Goal: Task Accomplishment & Management: Complete application form

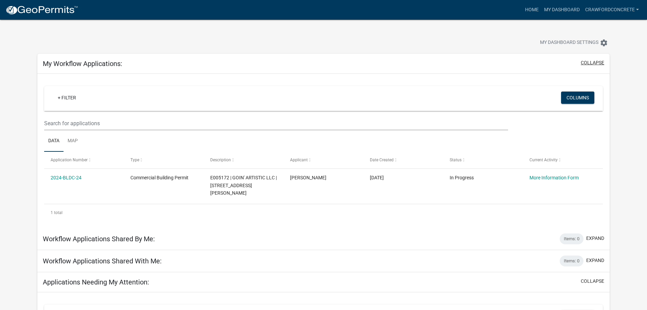
click at [593, 62] on button "collapse" at bounding box center [592, 62] width 23 height 7
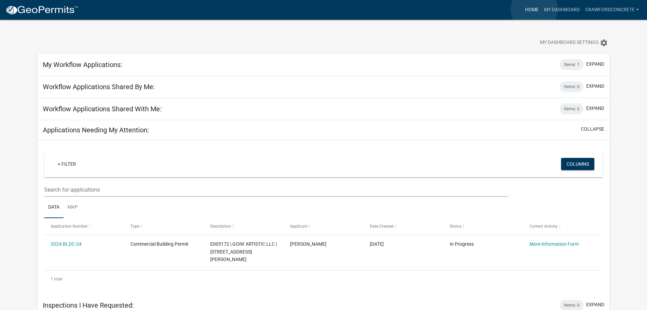
click at [535, 9] on link "Home" at bounding box center [532, 9] width 19 height 13
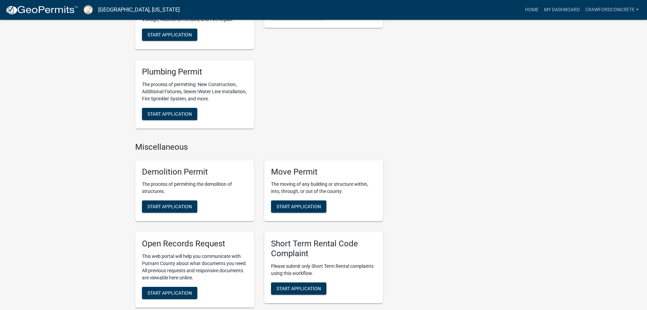
scroll to position [544, 0]
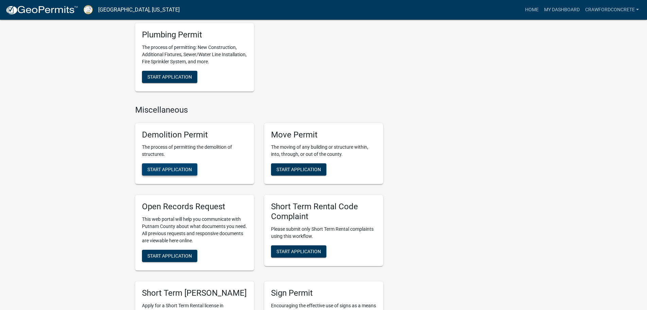
click at [177, 168] on span "Start Application" at bounding box center [169, 169] width 45 height 5
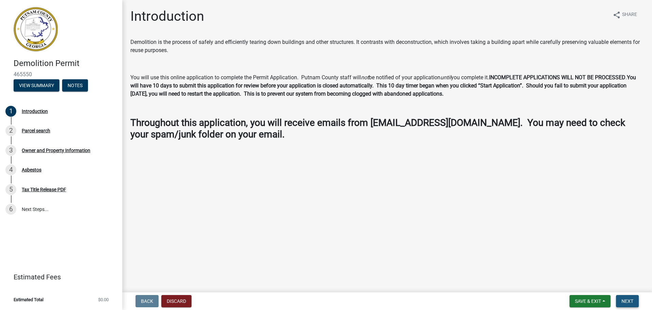
click at [626, 298] on span "Next" at bounding box center [628, 300] width 12 height 5
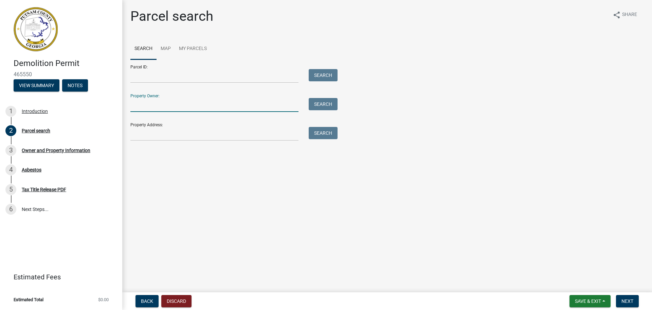
click at [161, 106] on input "Property Owner:" at bounding box center [214, 105] width 168 height 14
type input "J"
type input "="
type input "[PERSON_NAME]"
click at [317, 105] on button "Search" at bounding box center [323, 104] width 29 height 12
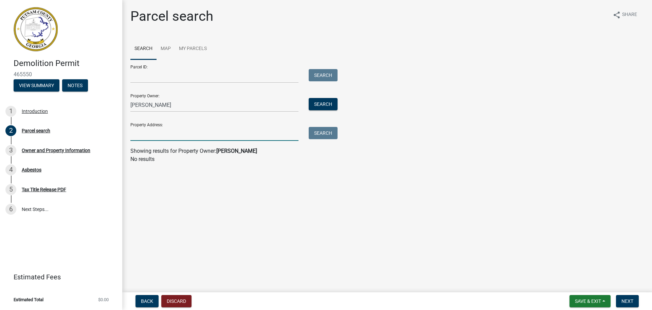
click at [157, 135] on input "Property Address:" at bounding box center [214, 134] width 168 height 14
type input "[STREET_ADDRESS]"
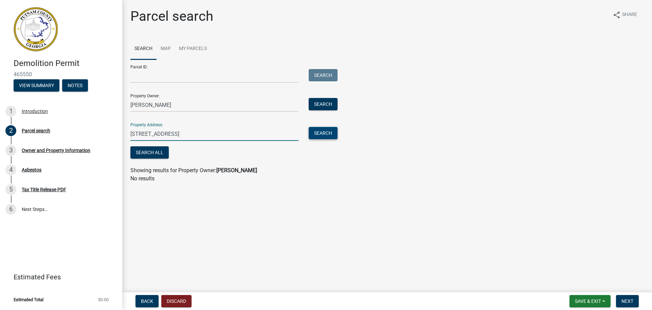
click at [333, 134] on button "Search" at bounding box center [323, 133] width 29 height 12
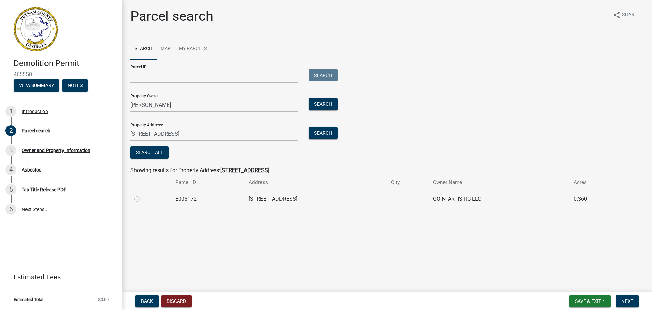
click at [143, 195] on label at bounding box center [143, 195] width 0 height 0
click at [143, 199] on input "radio" at bounding box center [145, 197] width 4 height 4
radio input "true"
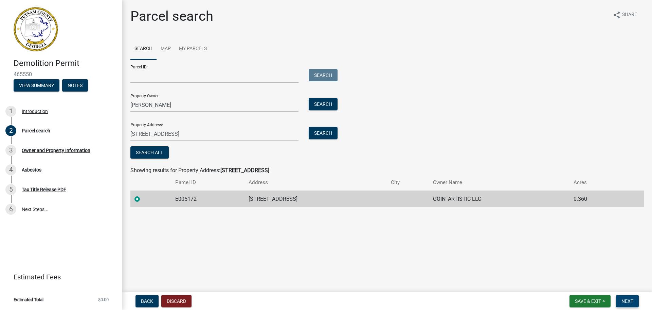
click at [632, 299] on span "Next" at bounding box center [628, 300] width 12 height 5
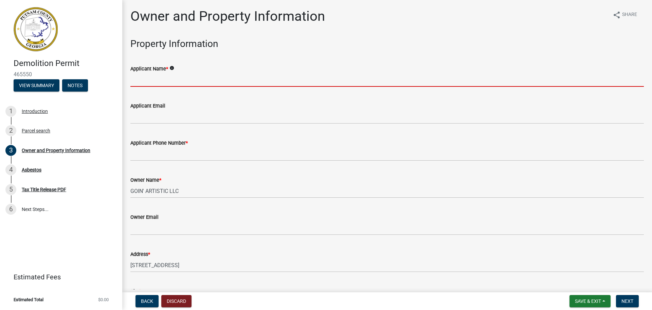
click at [162, 83] on input "Applicant Name *" at bounding box center [387, 80] width 514 height 14
type input "[PERSON_NAME] & Associates, Inc."
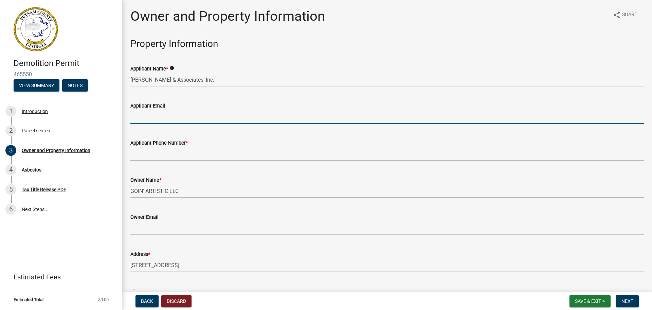
click at [174, 118] on input "Applicant Email" at bounding box center [387, 117] width 514 height 14
type input "[EMAIL_ADDRESS][DOMAIN_NAME]"
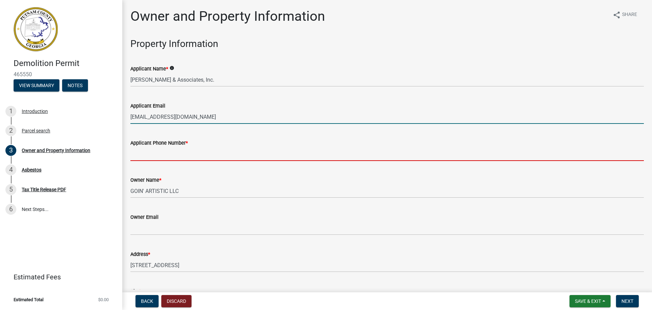
click at [178, 160] on input "Applicant Phone Number *" at bounding box center [387, 154] width 514 height 14
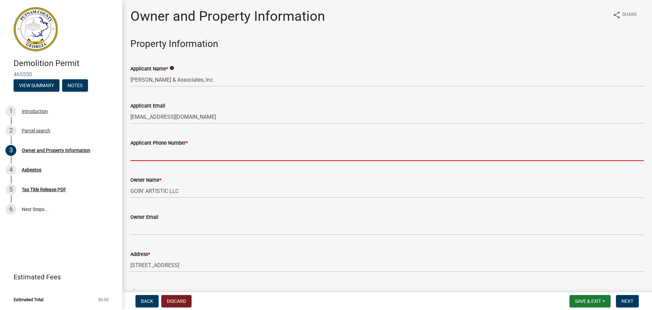
click at [184, 155] on input "Applicant Phone Number *" at bounding box center [387, 154] width 514 height 14
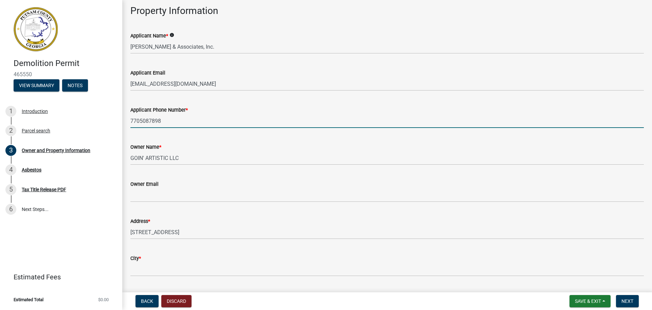
scroll to position [136, 0]
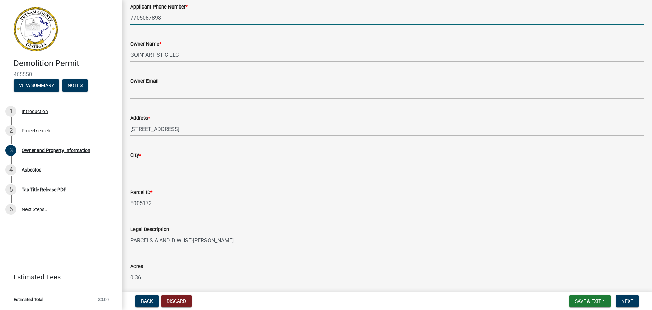
type input "7705087898"
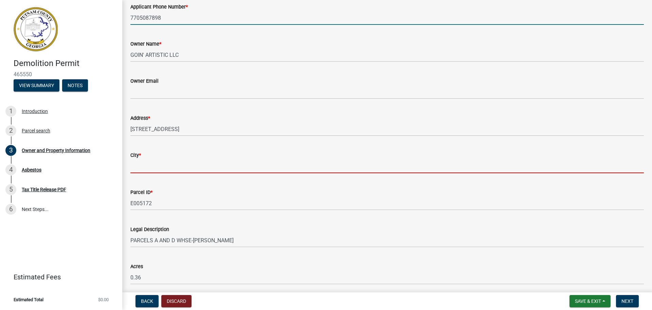
click at [158, 170] on input "City *" at bounding box center [387, 166] width 514 height 14
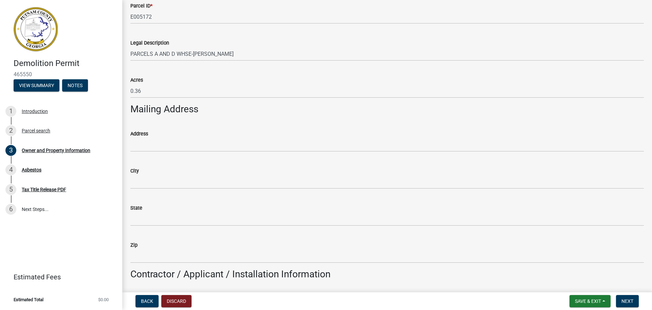
scroll to position [340, 0]
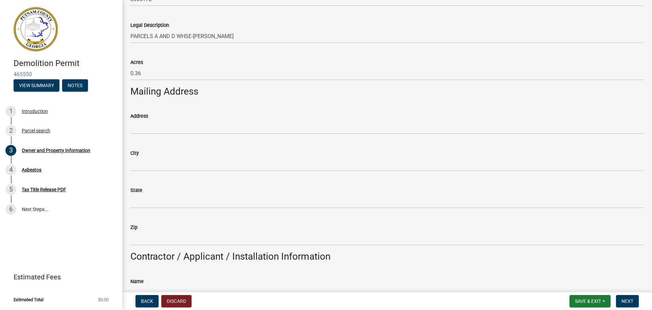
type input "Eatonton"
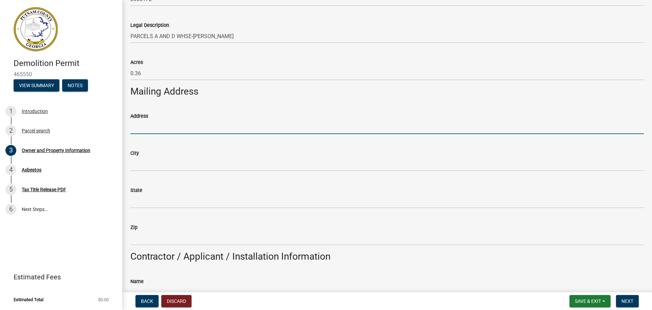
click at [158, 128] on input "Address" at bounding box center [387, 127] width 514 height 14
type input "[STREET_ADDRESS] NW"
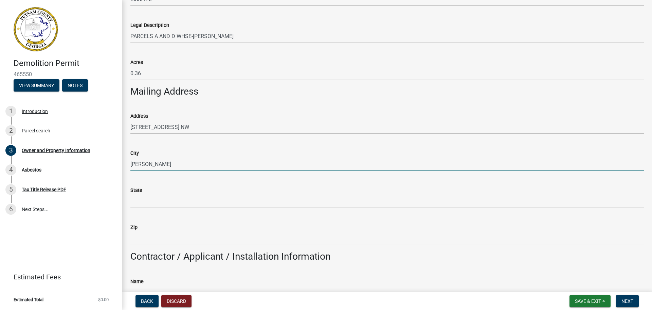
type input "[PERSON_NAME]"
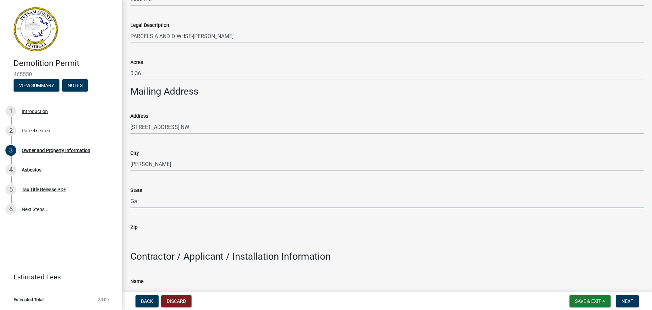
type input "Ga"
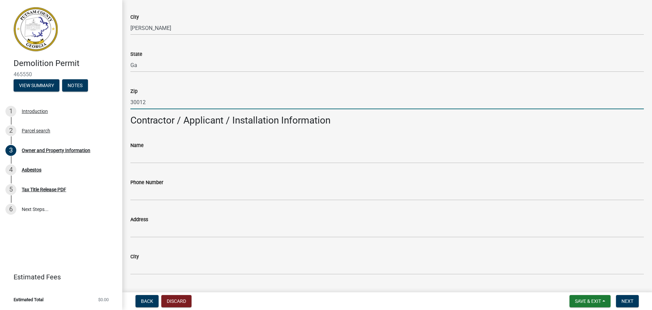
scroll to position [544, 0]
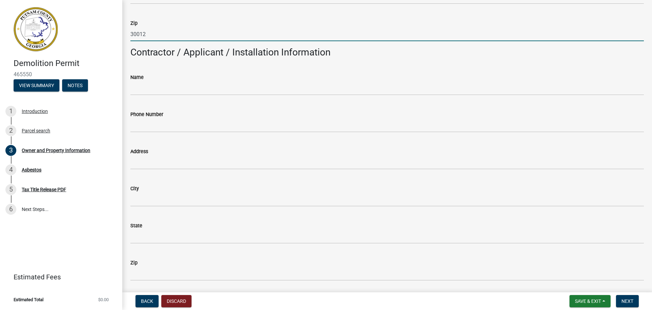
type input "30012"
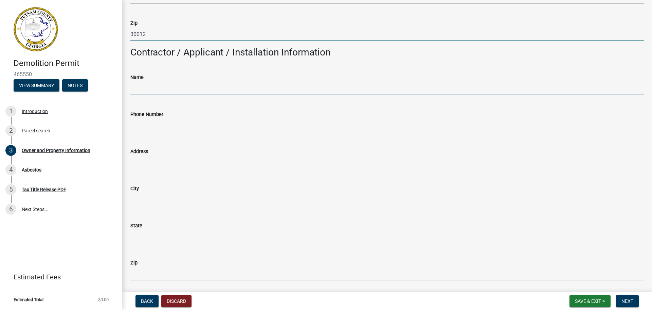
click at [153, 91] on input "Name" at bounding box center [387, 88] width 514 height 14
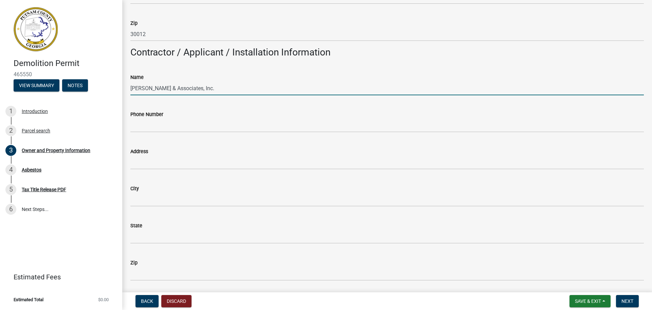
type input "[PERSON_NAME] & Associates, Inc."
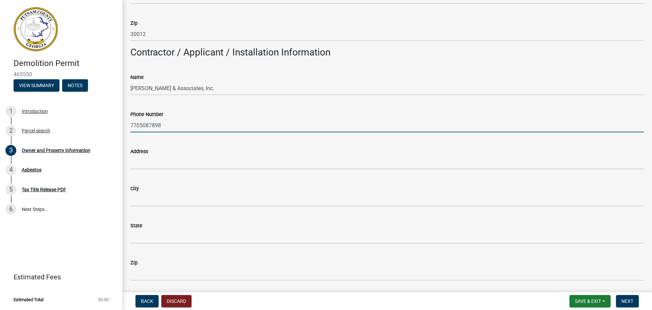
type input "7705087898"
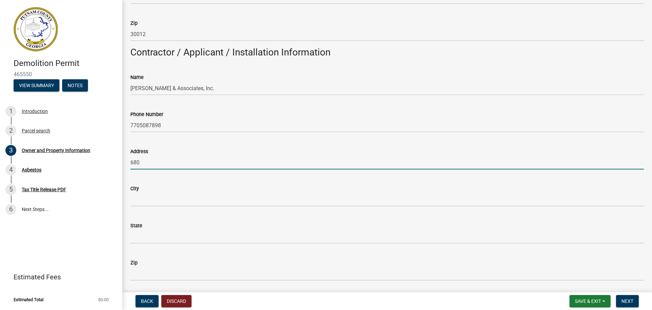
type input "[STREET_ADDRESS] NW"
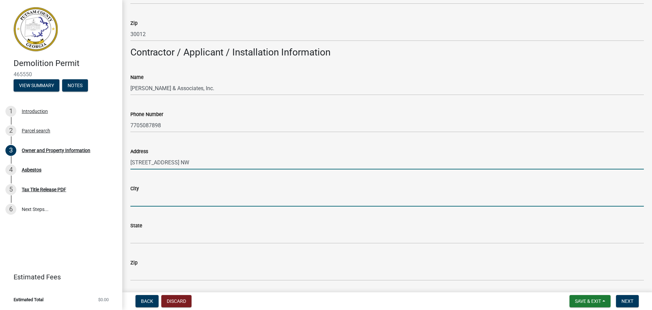
click at [180, 206] on input "City" at bounding box center [387, 199] width 514 height 14
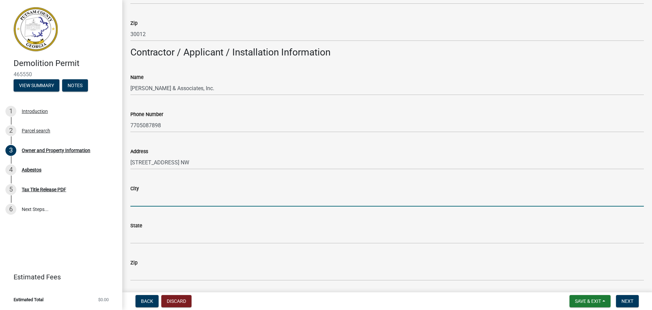
type input "[PERSON_NAME]"
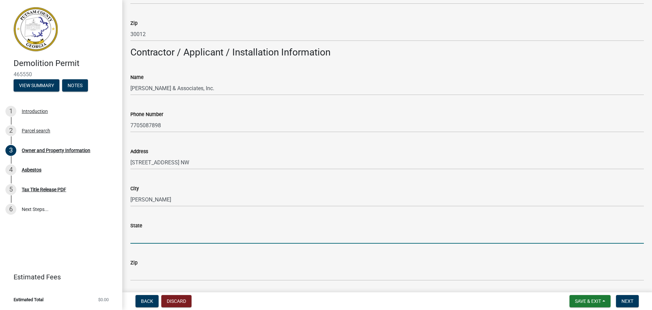
click at [170, 236] on input "State" at bounding box center [387, 236] width 514 height 14
type input "Ga"
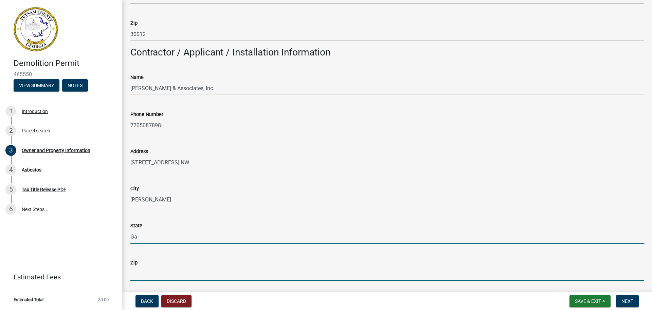
click at [162, 269] on input "Zip" at bounding box center [387, 273] width 514 height 14
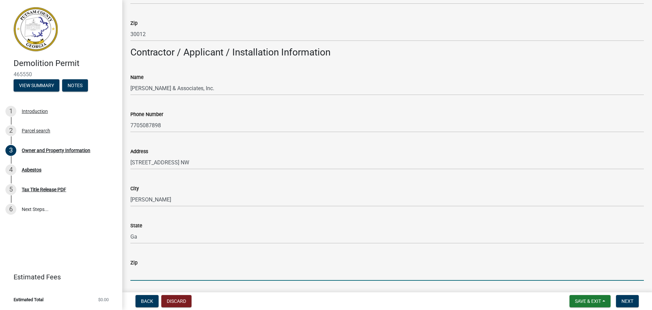
type input "30012"
click at [629, 299] on span "Next" at bounding box center [628, 300] width 12 height 5
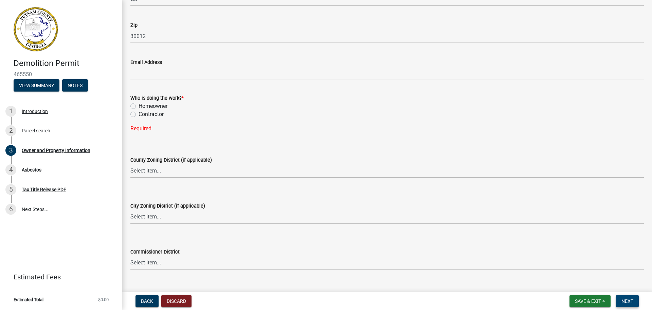
scroll to position [782, 0]
click at [139, 114] on label "Contractor" at bounding box center [151, 113] width 25 height 8
click at [139, 114] on input "Contractor" at bounding box center [141, 111] width 4 height 4
radio input "true"
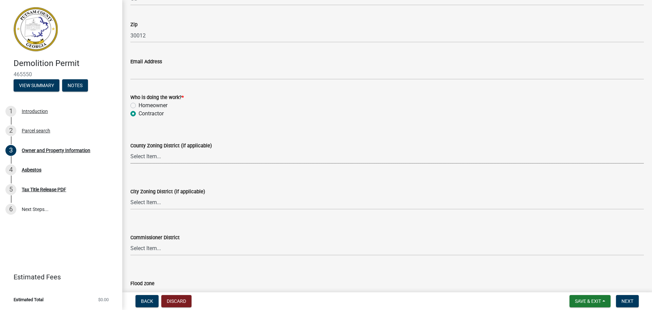
click at [164, 157] on select "Select Item... AG-1 R-1R R-1 R-2 MHP RM-1 RM-3 C-1 C-2 I-M PUD N/A" at bounding box center [387, 157] width 514 height 14
click at [596, 299] on span "Save & Exit" at bounding box center [588, 300] width 26 height 5
click at [573, 282] on button "Save & Exit" at bounding box center [584, 283] width 54 height 16
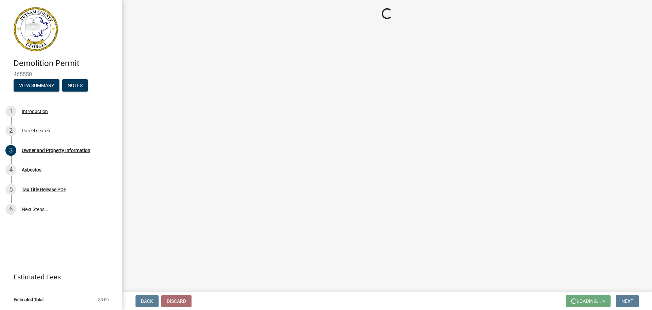
scroll to position [0, 0]
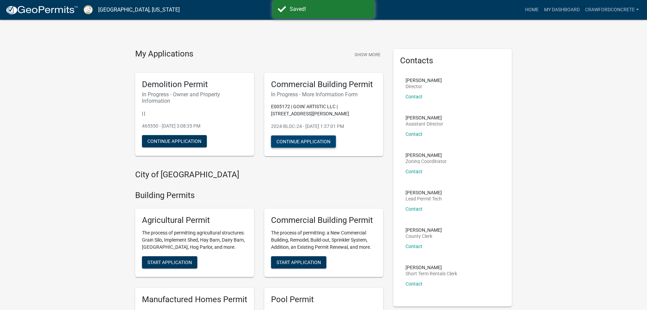
click at [294, 140] on button "Continue Application" at bounding box center [303, 141] width 65 height 12
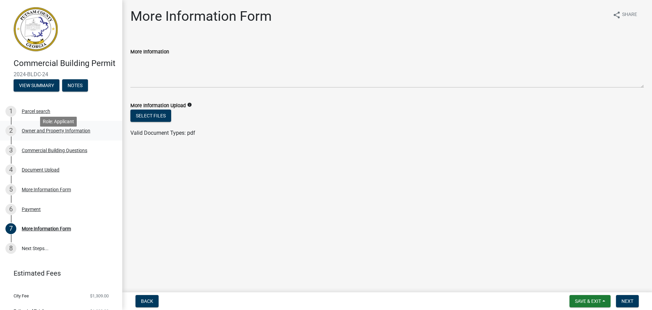
click at [53, 136] on div "2 Owner and Property Information" at bounding box center [58, 130] width 106 height 11
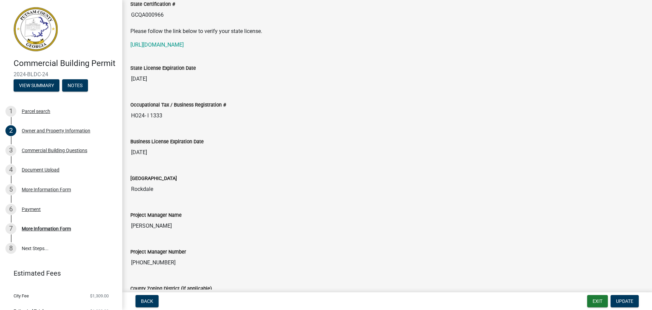
scroll to position [905, 0]
click at [600, 300] on button "Exit" at bounding box center [598, 301] width 21 height 12
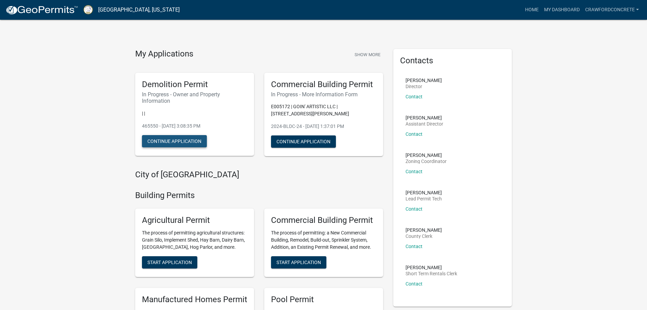
click at [190, 138] on button "Continue Application" at bounding box center [174, 141] width 65 height 12
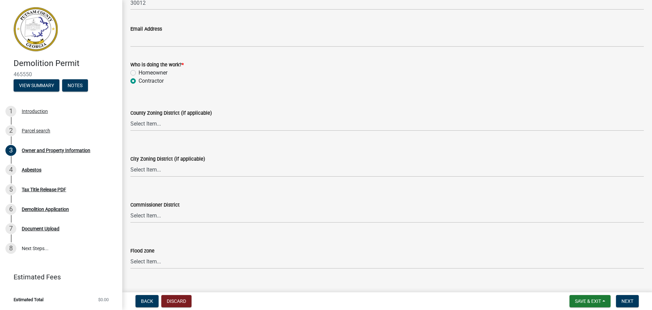
scroll to position [816, 0]
click at [176, 125] on select "Select Item... AG-1 R-1R R-1 R-2 MHP RM-1 RM-3 C-1 C-2 I-M PUD N/A" at bounding box center [387, 123] width 514 height 14
click at [130, 116] on select "Select Item... AG-1 R-1R R-1 R-2 MHP RM-1 RM-3 C-1 C-2 I-M PUD N/A" at bounding box center [387, 123] width 514 height 14
select select "a11fa51f-b34d-496b-ab35-5fd1b53a4648"
click at [164, 166] on select "Select Item... A-1 A-2 R-1 R-2 R-3 R-4 MHP C-1 C-2 I-1 I-2 DB FH H-P N/A" at bounding box center [387, 168] width 514 height 14
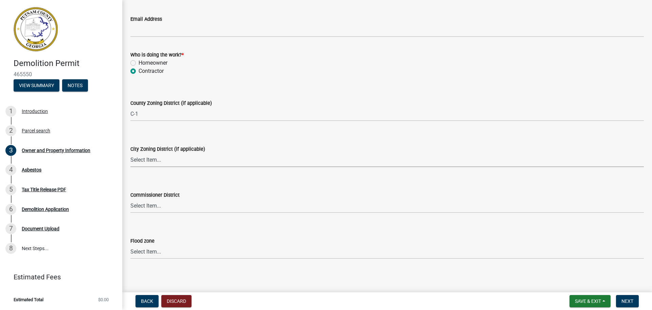
scroll to position [826, 0]
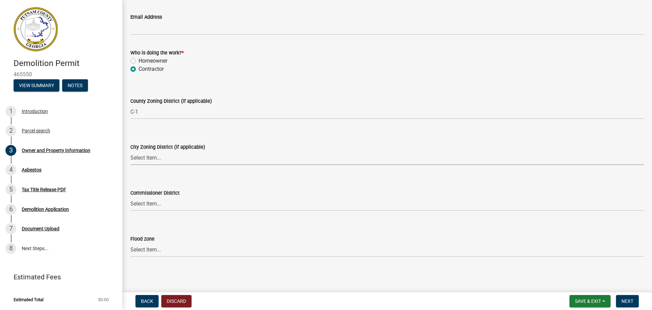
click at [154, 159] on select "Select Item... A-1 A-2 R-1 R-2 R-3 R-4 MHP C-1 C-2 I-1 I-2 DB FH H-P N/A" at bounding box center [387, 158] width 514 height 14
click at [130, 151] on select "Select Item... A-1 A-2 R-1 R-2 R-3 R-4 MHP C-1 C-2 I-1 I-2 DB FH H-P N/A" at bounding box center [387, 158] width 514 height 14
select select "299807ed-53dd-4c35-b1f9-5b573e537b0e"
click at [146, 110] on select "Select Item... AG-1 R-1R R-1 R-2 MHP RM-1 RM-3 C-1 C-2 I-M PUD N/A" at bounding box center [387, 112] width 514 height 14
click at [141, 108] on select "Select Item... AG-1 R-1R R-1 R-2 MHP RM-1 RM-3 C-1 C-2 I-M PUD N/A" at bounding box center [387, 112] width 514 height 14
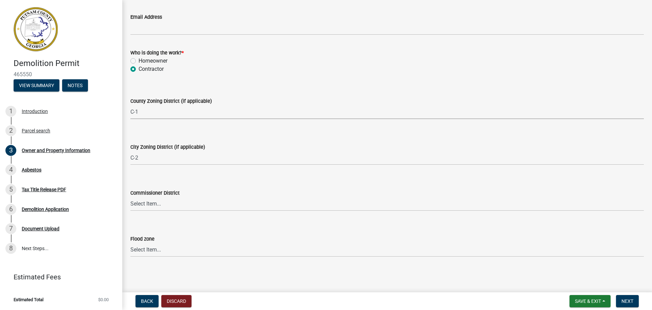
click at [141, 111] on select "Select Item... AG-1 R-1R R-1 R-2 MHP RM-1 RM-3 C-1 C-2 I-M PUD N/A" at bounding box center [387, 112] width 514 height 14
click at [235, 92] on form "County Zoning District (if applicable) Select Item... AG-1 R-1R R-1 R-2 MHP RM-…" at bounding box center [387, 104] width 514 height 30
click at [167, 206] on select "Select Item... District 1 District 2 District 3 District 4" at bounding box center [387, 204] width 514 height 14
click at [130, 197] on select "Select Item... District 1 District 2 District 3 District 4" at bounding box center [387, 204] width 514 height 14
select select "95c2f08d-bd21-40ac-acc0-bf0ad2ba7c20"
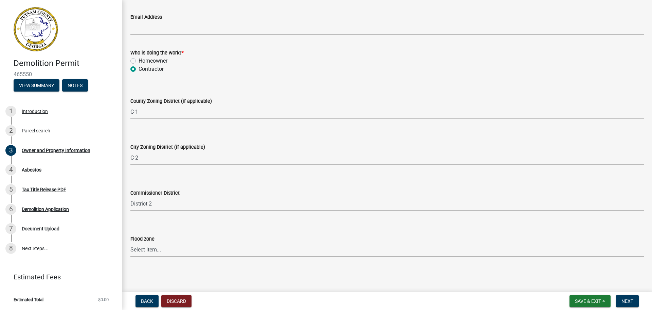
click at [159, 251] on select "Select Item... Zone A Zone V Zone A99 Zone AE Zone AO Zone AH Zone VE Zone AR Z…" at bounding box center [387, 250] width 514 height 14
click at [583, 299] on span "Save & Exit" at bounding box center [588, 300] width 26 height 5
click at [568, 283] on button "Save & Exit" at bounding box center [584, 283] width 54 height 16
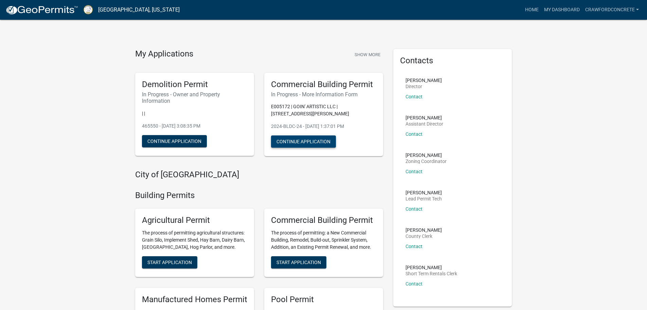
click at [303, 141] on button "Continue Application" at bounding box center [303, 141] width 65 height 12
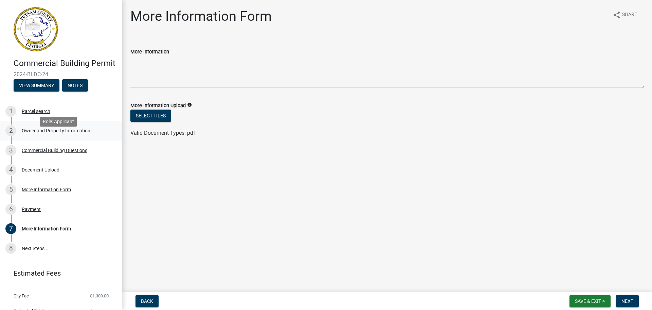
click at [76, 133] on div "Owner and Property Information" at bounding box center [56, 130] width 69 height 5
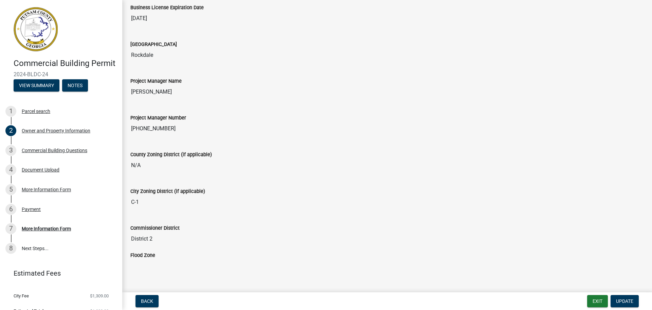
scroll to position [1041, 0]
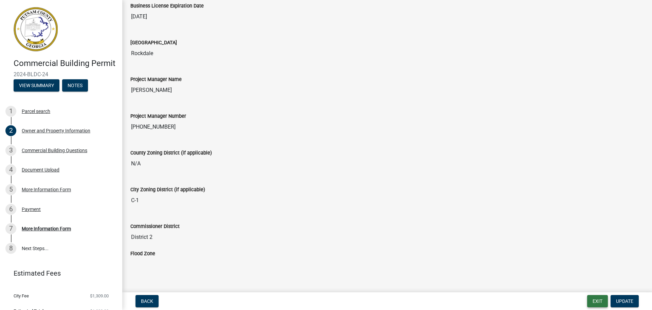
click at [597, 300] on button "Exit" at bounding box center [598, 301] width 21 height 12
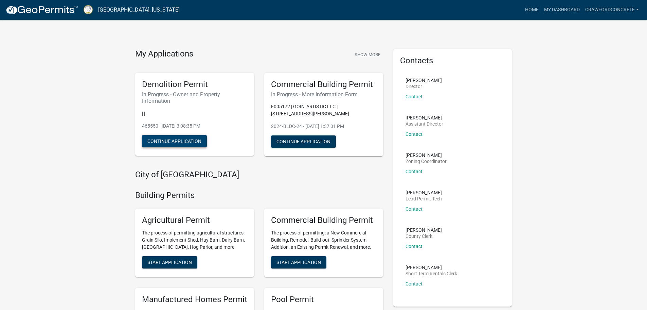
click at [172, 141] on button "Continue Application" at bounding box center [174, 141] width 65 height 12
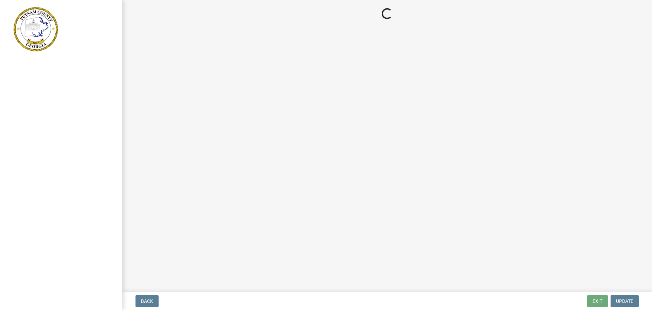
select select "a11fa51f-b34d-496b-ab35-5fd1b53a4648"
select select "299807ed-53dd-4c35-b1f9-5b573e537b0e"
select select "95c2f08d-bd21-40ac-acc0-bf0ad2ba7c20"
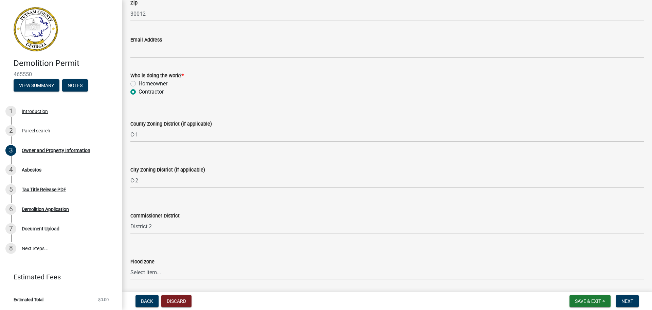
scroll to position [826, 0]
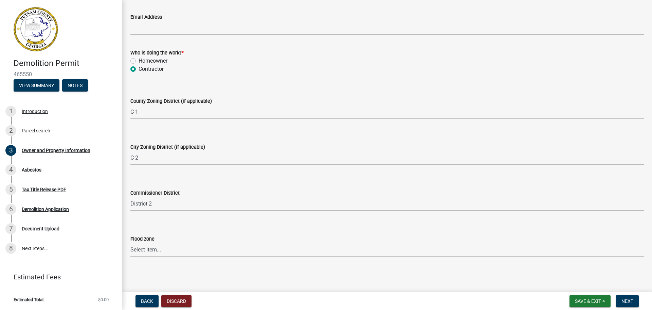
click at [144, 113] on select "Select Item... AG-1 R-1R R-1 R-2 MHP RM-1 RM-3 C-1 C-2 I-M PUD N/A" at bounding box center [387, 112] width 514 height 14
click at [130, 105] on select "Select Item... AG-1 R-1R R-1 R-2 MHP RM-1 RM-3 C-1 C-2 I-M PUD N/A" at bounding box center [387, 112] width 514 height 14
select select "ef7a1fc2-7a7a-426d-b1f0-c9b9b6ca7ff4"
click at [148, 249] on select "Select Item... Zone A Zone V Zone A99 Zone AE Zone AO Zone AH Zone VE Zone AR Z…" at bounding box center [387, 250] width 514 height 14
click at [630, 298] on span "Next" at bounding box center [628, 300] width 12 height 5
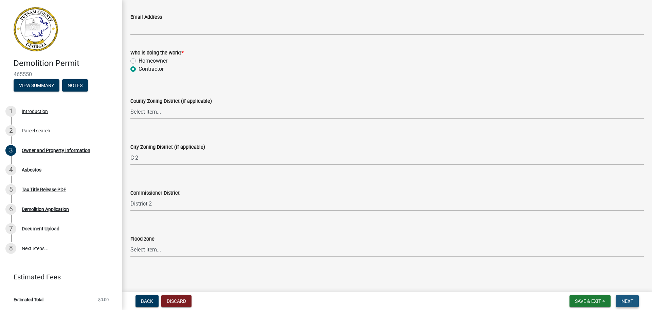
scroll to position [0, 0]
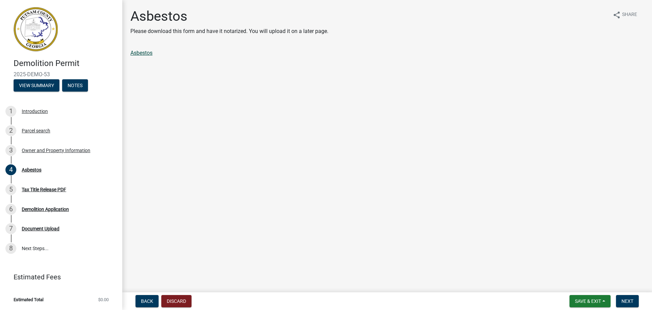
click at [144, 53] on link "Asbestos" at bounding box center [141, 53] width 22 height 6
click at [633, 297] on button "Next" at bounding box center [627, 301] width 23 height 12
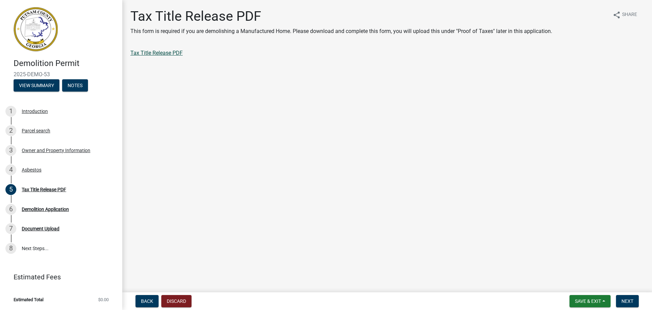
click at [168, 53] on link "Tax Title Release PDF" at bounding box center [156, 53] width 52 height 6
click at [628, 298] on span "Next" at bounding box center [628, 300] width 12 height 5
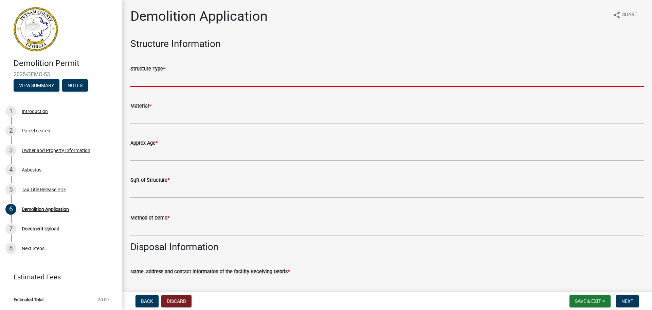
click at [160, 83] on input "Structure Type *" at bounding box center [387, 80] width 514 height 14
click at [582, 300] on span "Save & Exit" at bounding box center [588, 300] width 26 height 5
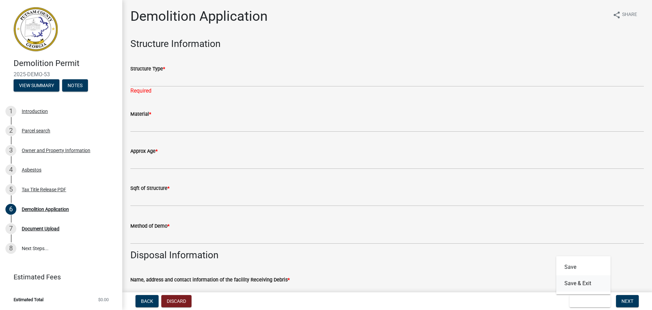
click at [575, 282] on button "Save & Exit" at bounding box center [584, 283] width 54 height 16
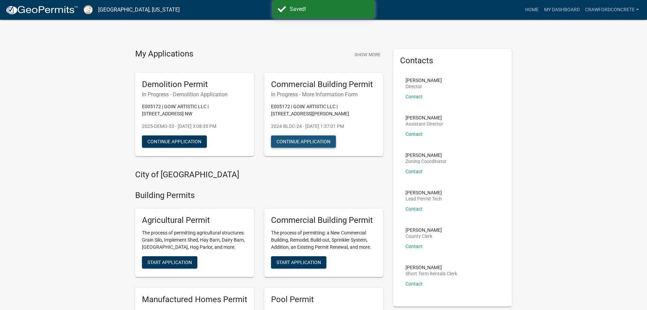
click at [302, 142] on button "Continue Application" at bounding box center [303, 141] width 65 height 12
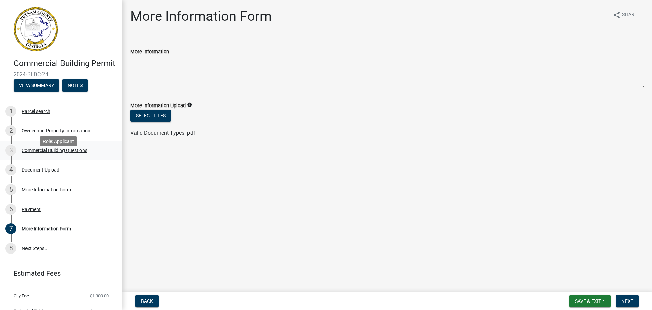
click at [60, 153] on div "Commercial Building Questions" at bounding box center [55, 150] width 66 height 5
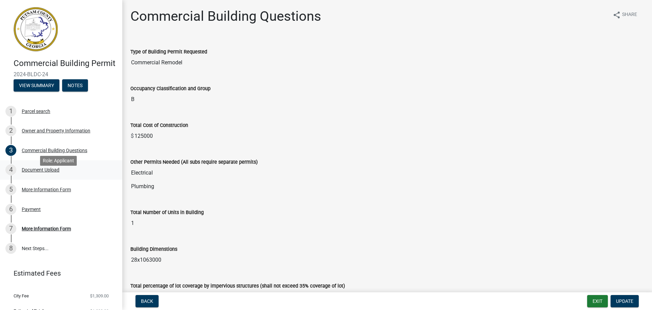
click at [35, 172] on div "Document Upload" at bounding box center [41, 169] width 38 height 5
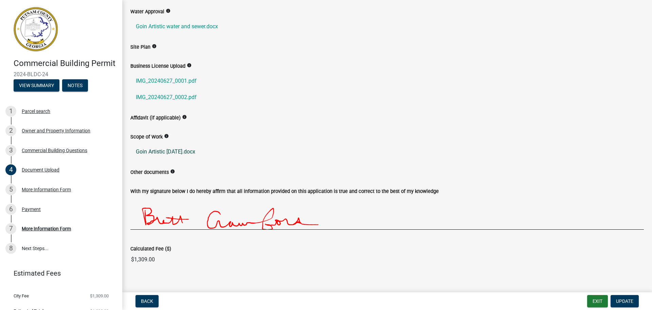
scroll to position [164, 0]
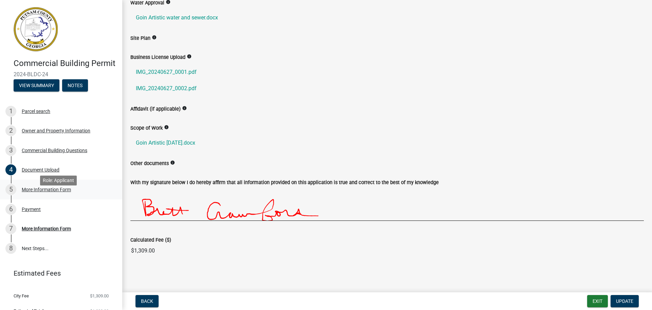
click at [44, 192] on div "More Information Form" at bounding box center [46, 189] width 49 height 5
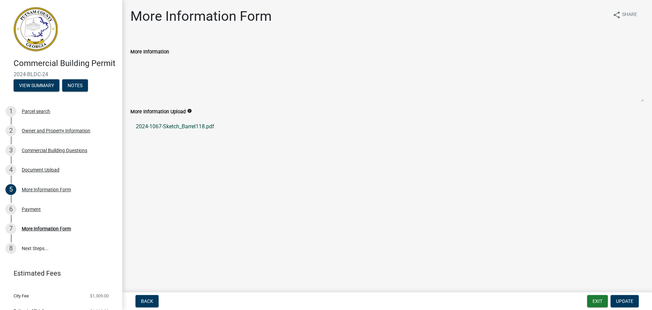
click at [163, 124] on link "2024-1067-Sketch_Barrel118.pdf" at bounding box center [387, 126] width 514 height 16
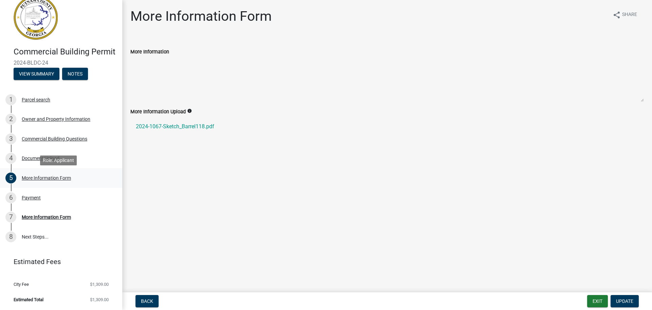
scroll to position [21, 0]
click at [41, 76] on button "View Summary" at bounding box center [37, 74] width 46 height 12
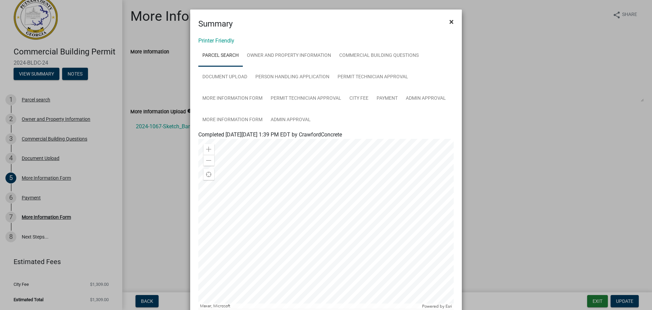
click at [450, 22] on span "×" at bounding box center [452, 22] width 4 height 10
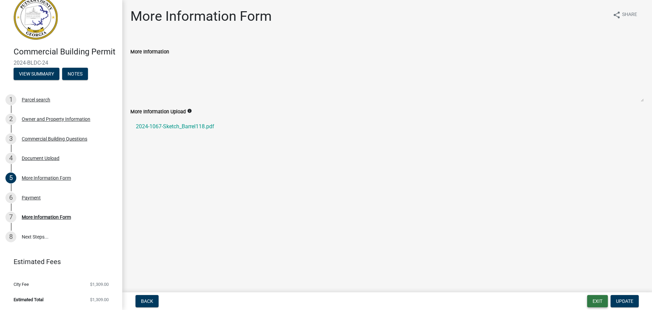
click at [598, 299] on button "Exit" at bounding box center [598, 301] width 21 height 12
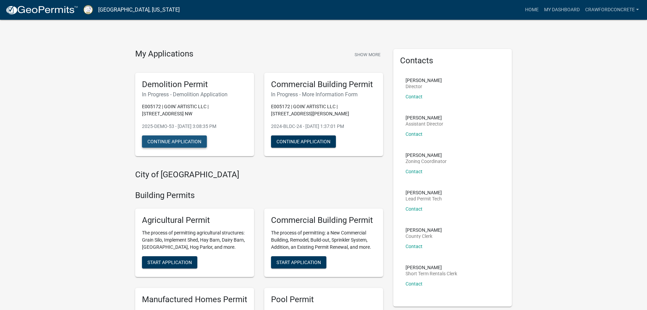
click at [173, 138] on button "Continue Application" at bounding box center [174, 141] width 65 height 12
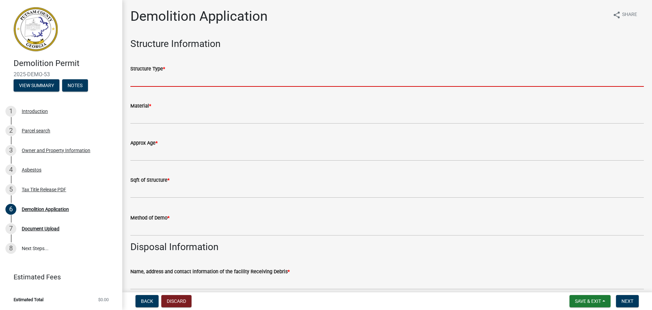
click at [155, 79] on input "Structure Type *" at bounding box center [387, 80] width 514 height 14
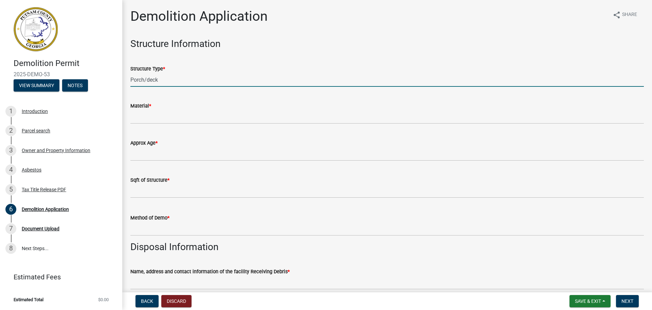
type input "Porch/deck"
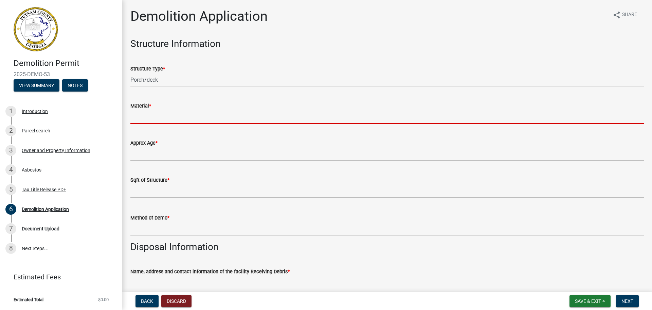
click at [153, 117] on input "Material *" at bounding box center [387, 117] width 514 height 14
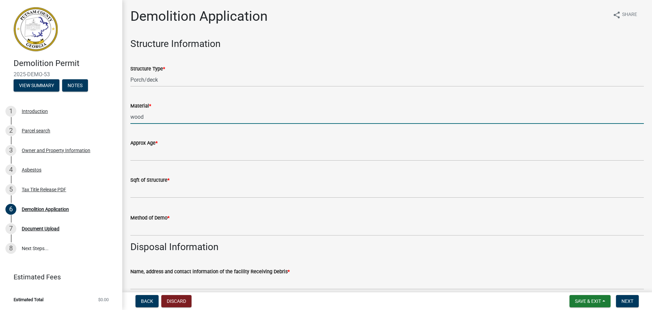
type input "wood"
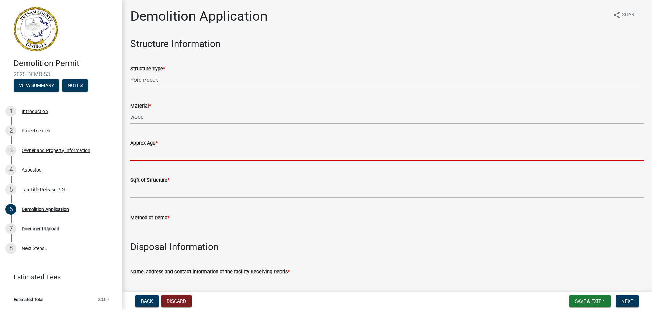
click at [159, 154] on input "Approx Age *" at bounding box center [387, 154] width 514 height 14
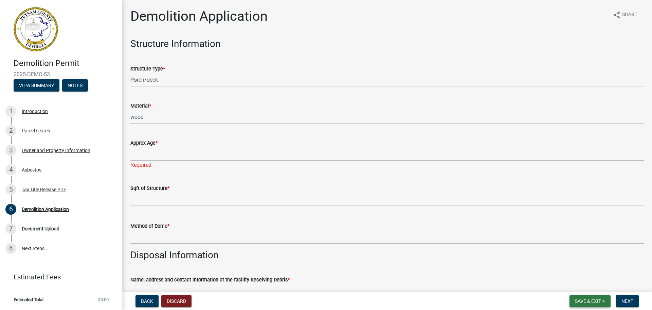
click at [581, 299] on span "Save & Exit" at bounding box center [588, 300] width 26 height 5
click at [571, 282] on button "Save & Exit" at bounding box center [584, 283] width 54 height 16
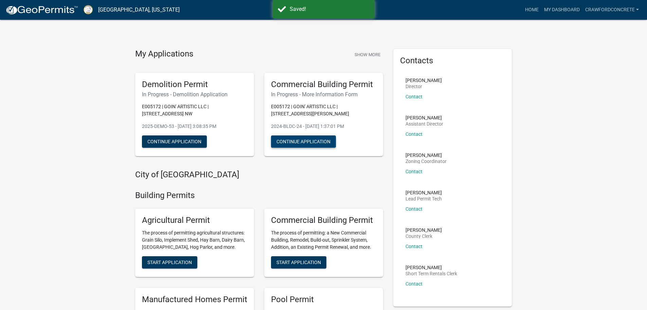
click at [301, 139] on button "Continue Application" at bounding box center [303, 141] width 65 height 12
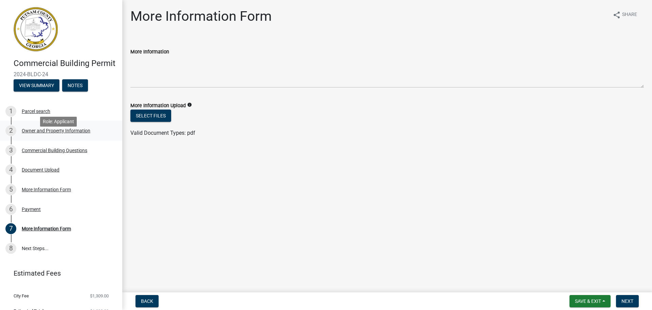
click at [51, 133] on div "Owner and Property Information" at bounding box center [56, 130] width 69 height 5
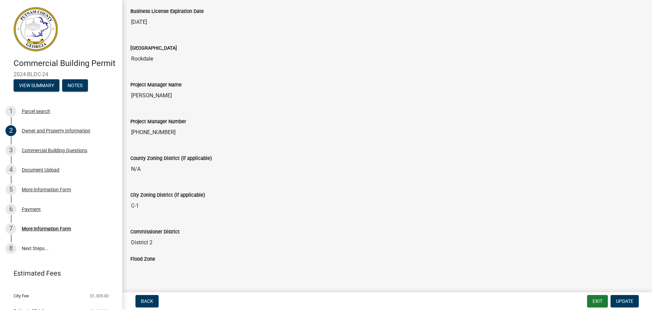
scroll to position [1041, 0]
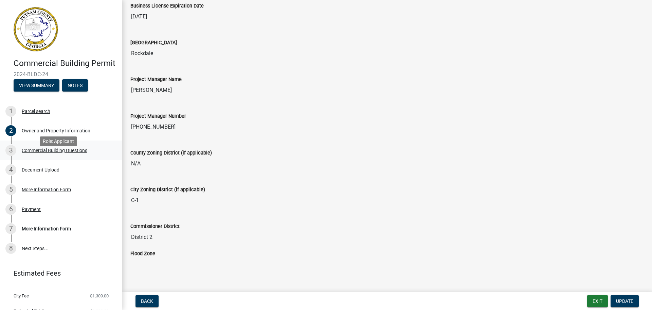
click at [66, 153] on div "Commercial Building Questions" at bounding box center [55, 150] width 66 height 5
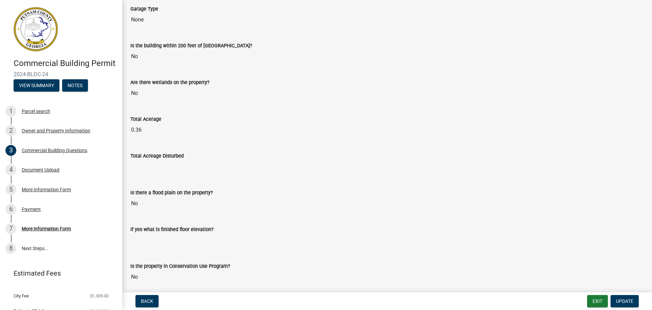
scroll to position [1352, 0]
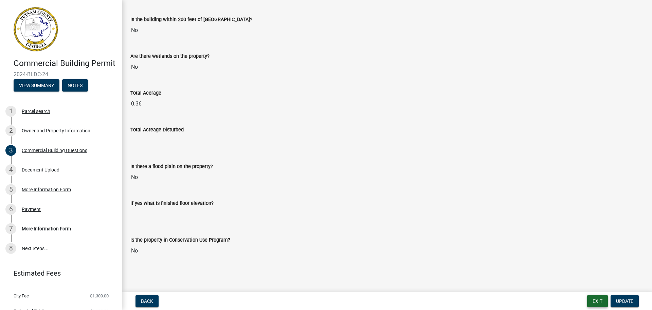
click at [594, 298] on button "Exit" at bounding box center [598, 301] width 21 height 12
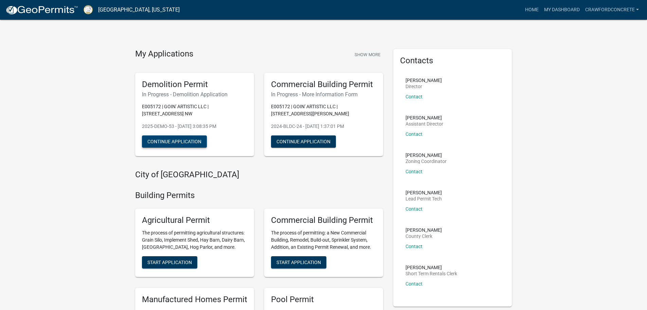
click at [181, 137] on button "Continue Application" at bounding box center [174, 141] width 65 height 12
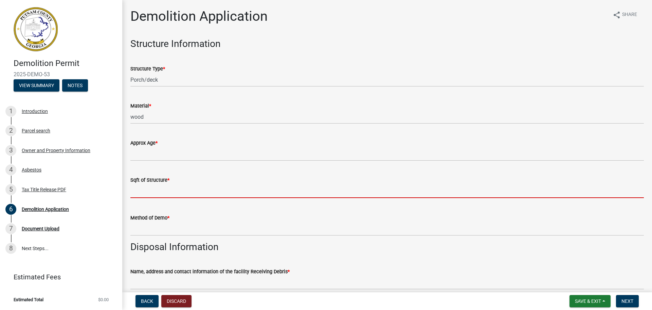
click at [156, 194] on input "text" at bounding box center [387, 191] width 514 height 14
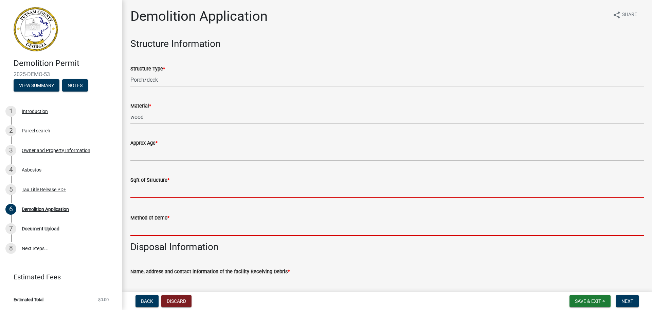
click at [166, 229] on form "Method of Demo *" at bounding box center [387, 224] width 514 height 22
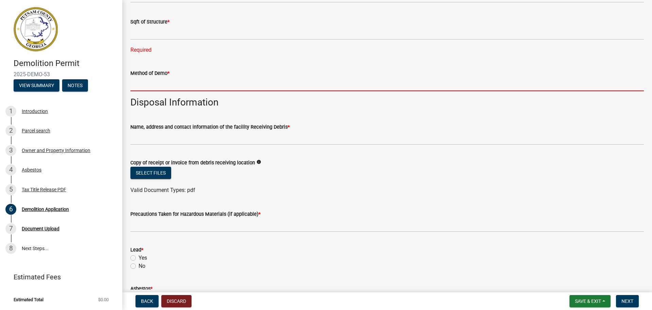
scroll to position [170, 0]
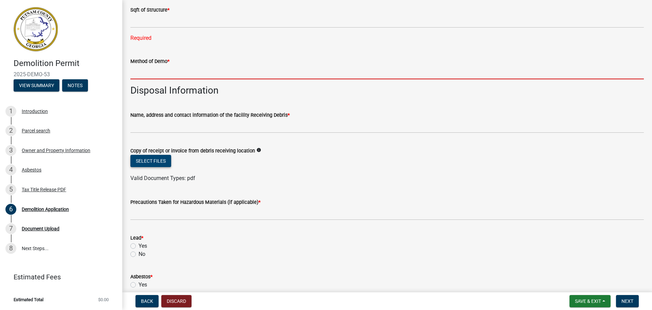
click at [151, 159] on form "Copy of receipt or invoice from debris receiving location info Select files Val…" at bounding box center [387, 160] width 514 height 44
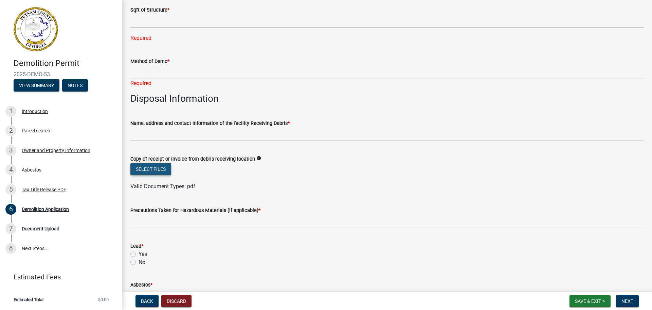
click at [154, 169] on button "Select files" at bounding box center [150, 169] width 41 height 12
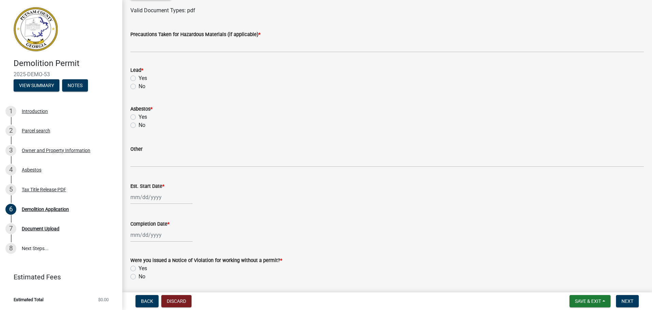
scroll to position [407, 0]
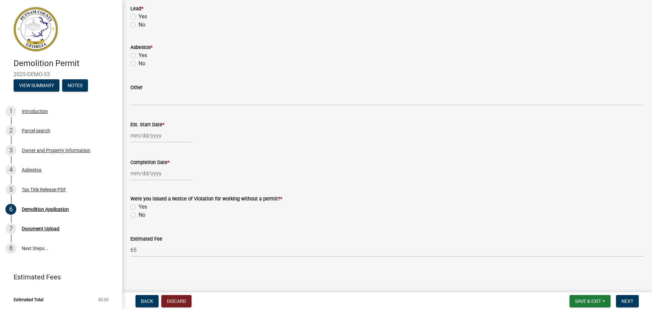
click at [139, 215] on label "No" at bounding box center [142, 215] width 7 height 8
click at [139, 215] on input "No" at bounding box center [141, 213] width 4 height 4
radio input "true"
click at [590, 298] on span "Save & Exit" at bounding box center [588, 300] width 26 height 5
click at [580, 281] on button "Save & Exit" at bounding box center [584, 283] width 54 height 16
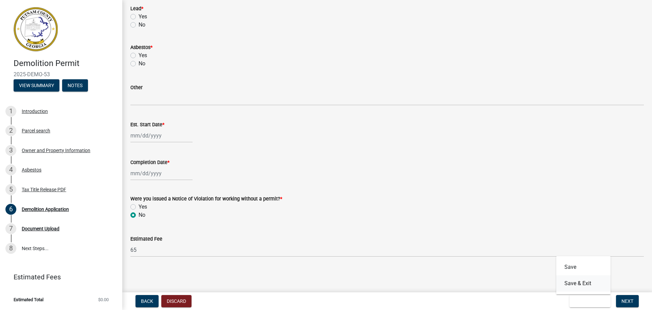
scroll to position [0, 0]
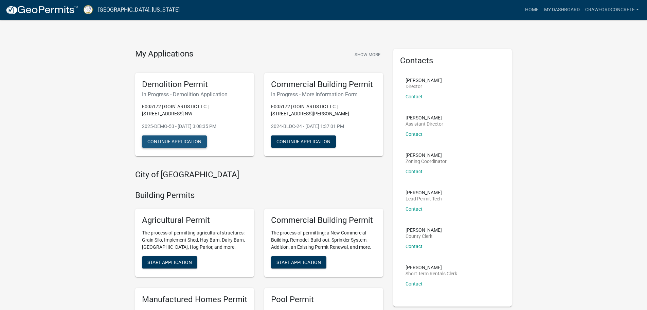
click at [180, 139] on button "Continue Application" at bounding box center [174, 141] width 65 height 12
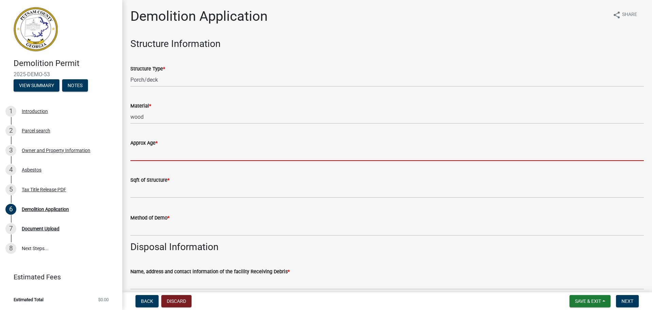
click at [154, 153] on input "Approx Age *" at bounding box center [387, 154] width 514 height 14
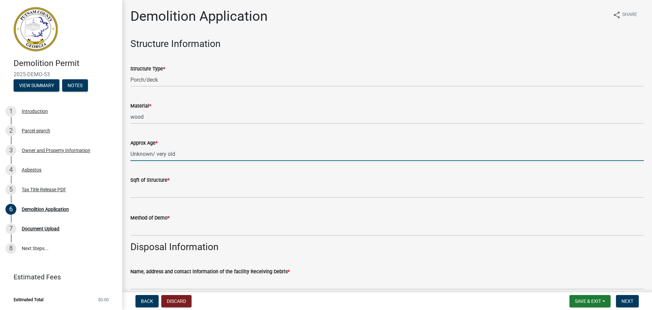
type input "Unknown/ very old"
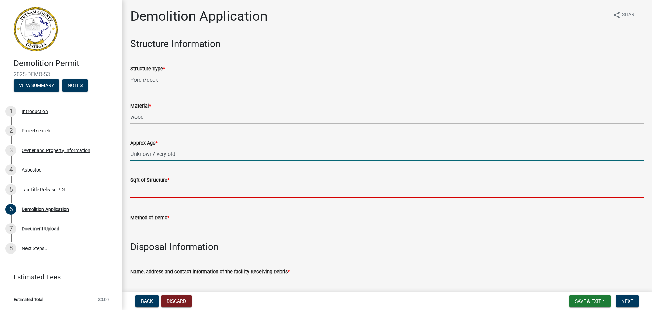
click at [158, 190] on input "text" at bounding box center [387, 191] width 514 height 14
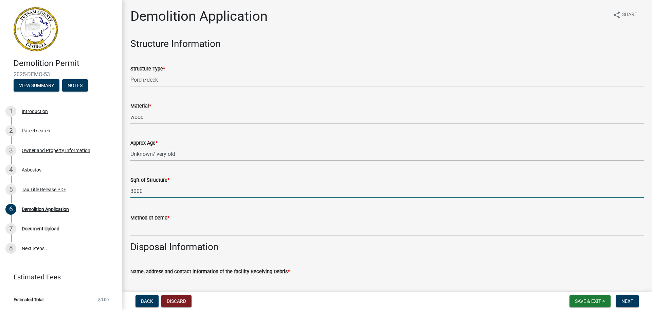
type input "3000"
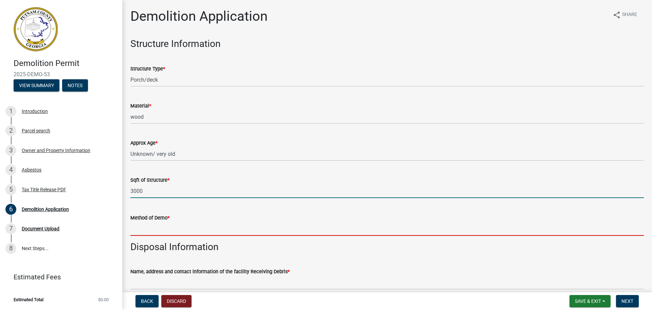
click at [146, 231] on input "Method of Demo *" at bounding box center [387, 229] width 514 height 14
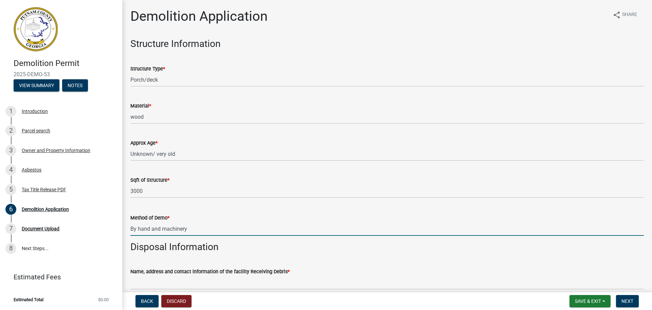
scroll to position [102, 0]
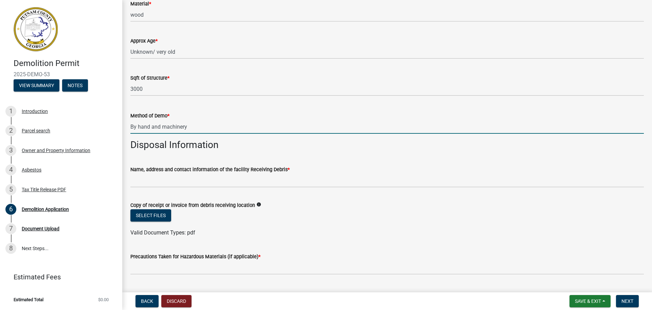
type input "By hand and machinery"
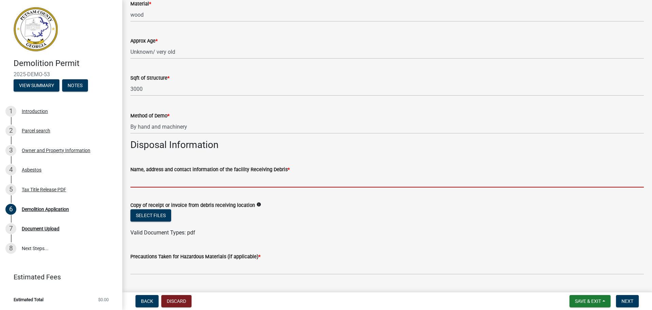
click at [154, 178] on input "Name, address and contact information of the facility Receiving Debris *" at bounding box center [387, 180] width 514 height 14
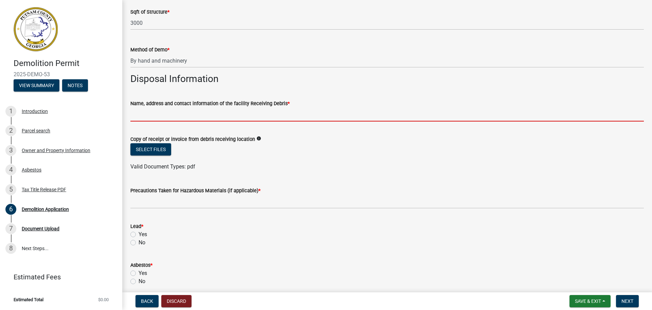
scroll to position [170, 0]
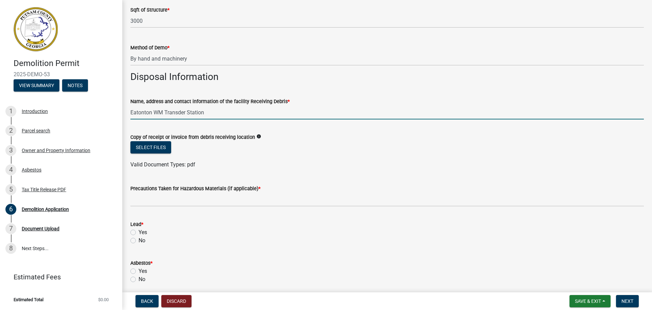
click at [180, 112] on input "Eatonton WM Transder Station" at bounding box center [387, 112] width 514 height 14
type input "Eatonton WM Transfer Station"
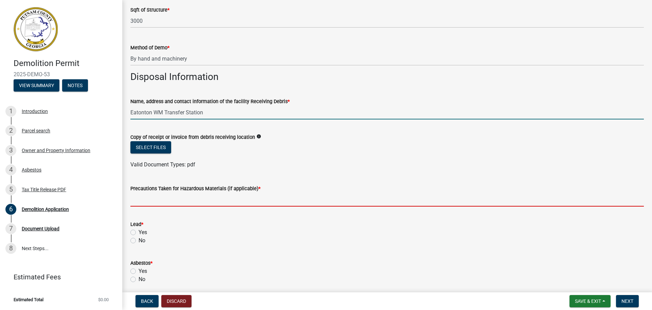
click at [152, 203] on input "Precautions Taken for Hazardous Materials (if applicable) *" at bounding box center [387, 199] width 514 height 14
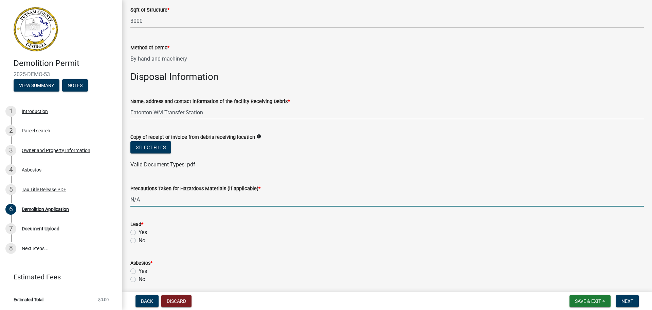
type input "N/A"
click at [139, 279] on label "No" at bounding box center [142, 279] width 7 height 8
click at [139, 279] on input "No" at bounding box center [141, 277] width 4 height 4
radio input "true"
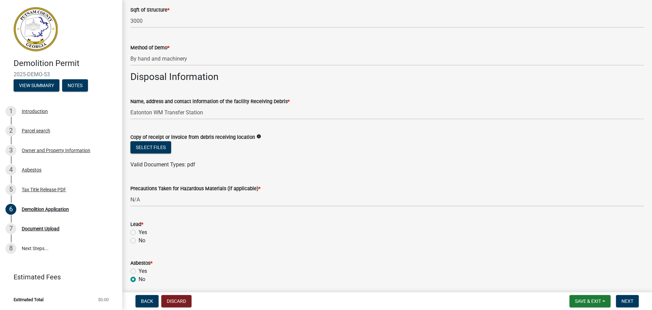
click at [139, 239] on label "No" at bounding box center [142, 240] width 7 height 8
click at [139, 239] on input "No" at bounding box center [141, 238] width 4 height 4
radio input "true"
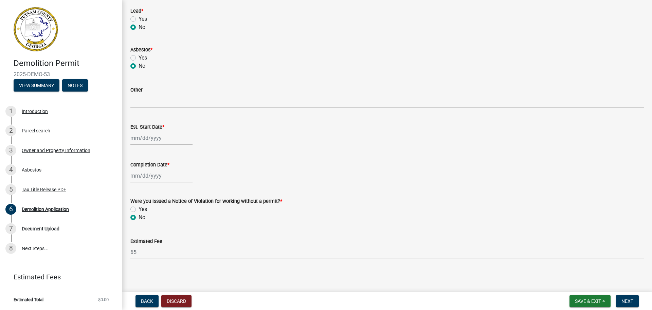
scroll to position [385, 0]
select select "8"
select select "2025"
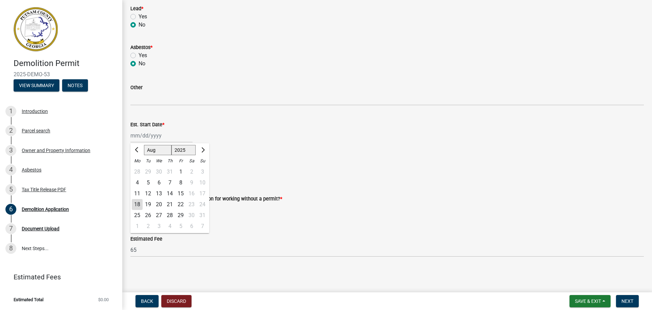
click at [167, 136] on div "[PERSON_NAME] Feb Mar Apr [PERSON_NAME][DATE] Oct Nov [DATE] 1526 1527 1528 152…" at bounding box center [161, 135] width 62 height 14
click at [164, 134] on input "Est. Start Date *" at bounding box center [161, 135] width 62 height 14
click at [137, 215] on div "25" at bounding box center [137, 215] width 11 height 11
type input "[DATE]"
click at [142, 172] on div at bounding box center [161, 173] width 62 height 14
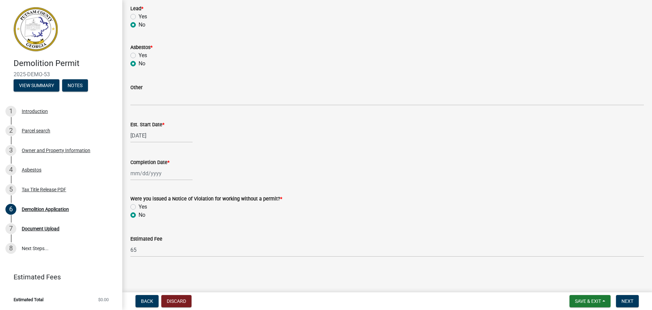
select select "8"
select select "2025"
click at [204, 188] on span "Next month" at bounding box center [202, 187] width 5 height 5
select select "10"
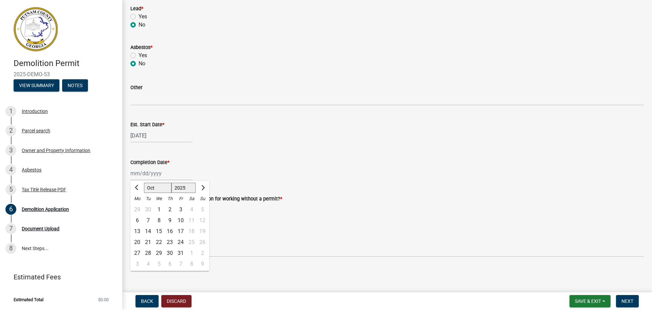
click at [159, 208] on div "1" at bounding box center [159, 209] width 11 height 11
type input "[DATE]"
click at [623, 298] on span "Next" at bounding box center [628, 300] width 12 height 5
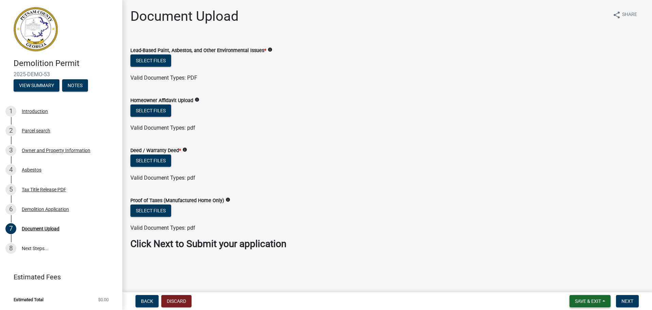
click at [581, 297] on button "Save & Exit" at bounding box center [590, 301] width 41 height 12
click at [572, 279] on button "Save & Exit" at bounding box center [584, 283] width 54 height 16
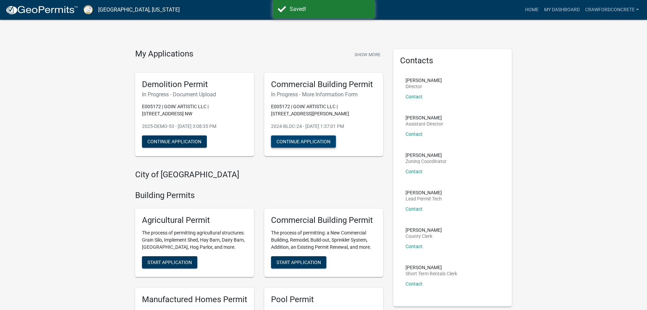
click at [297, 141] on button "Continue Application" at bounding box center [303, 141] width 65 height 12
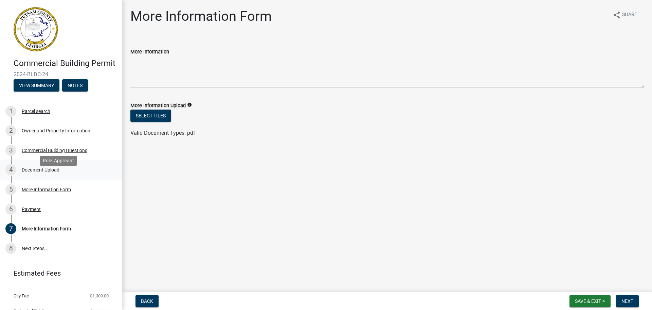
click at [28, 172] on div "Document Upload" at bounding box center [41, 169] width 38 height 5
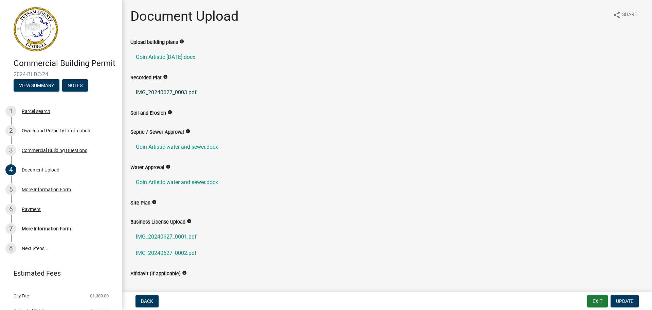
click at [162, 90] on link "IMG_20240627_0003.pdf" at bounding box center [387, 92] width 514 height 16
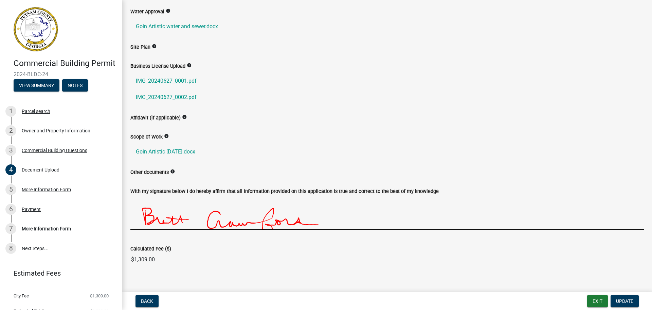
scroll to position [164, 0]
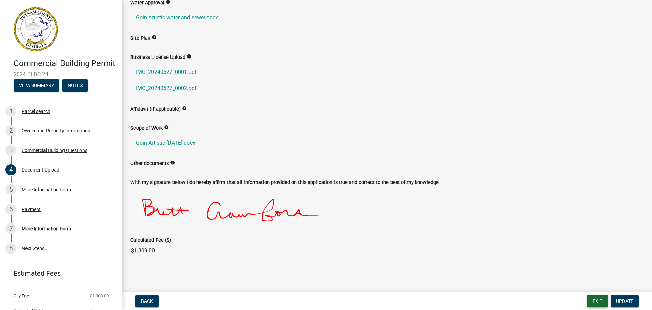
click at [597, 298] on button "Exit" at bounding box center [598, 301] width 21 height 12
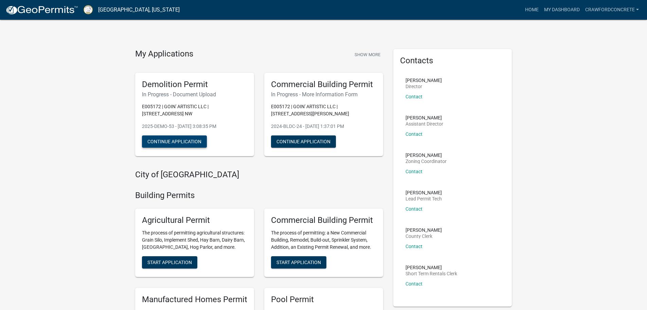
click at [174, 139] on button "Continue Application" at bounding box center [174, 141] width 65 height 12
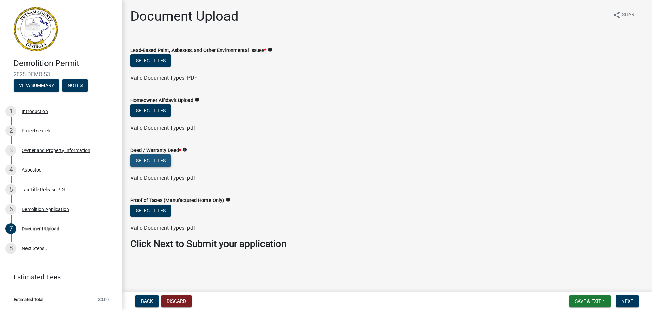
click at [155, 158] on button "Select files" at bounding box center [150, 160] width 41 height 12
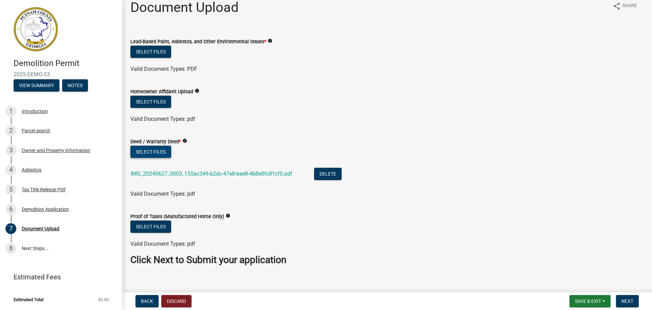
scroll to position [17, 0]
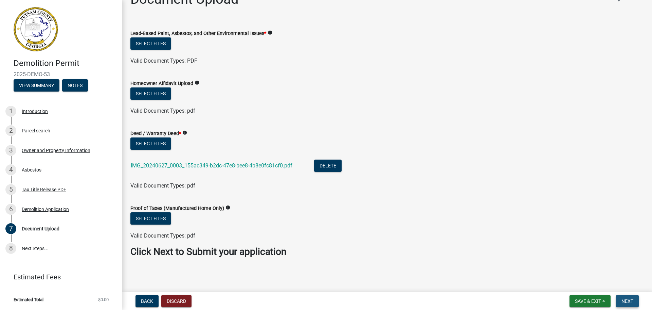
click at [628, 298] on span "Next" at bounding box center [628, 300] width 12 height 5
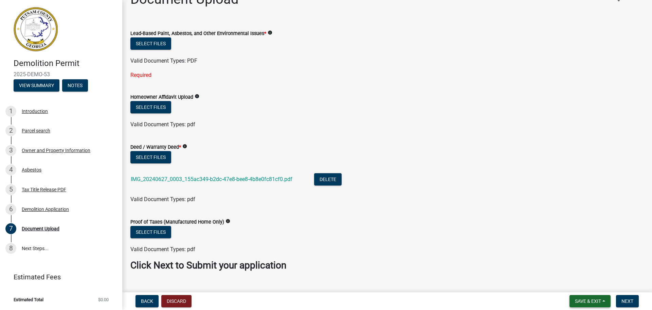
click at [578, 300] on span "Save & Exit" at bounding box center [588, 300] width 26 height 5
click at [585, 283] on button "Save & Exit" at bounding box center [584, 283] width 54 height 16
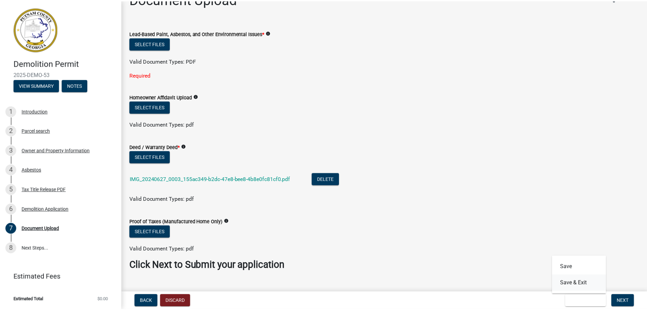
scroll to position [0, 0]
